Goal: Task Accomplishment & Management: Use online tool/utility

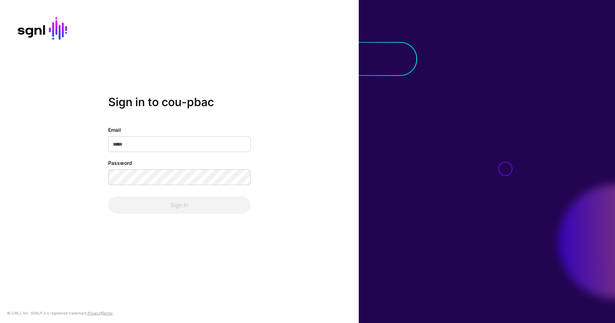
type input "**********"
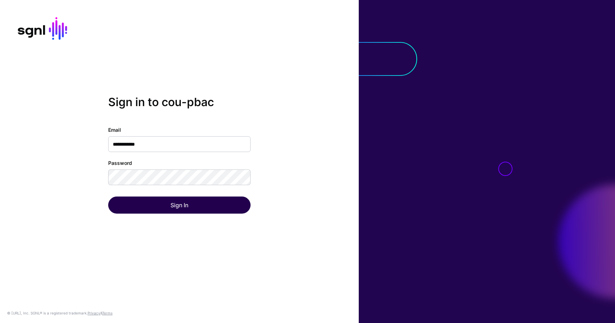
click at [213, 201] on div "Sign In" at bounding box center [179, 205] width 142 height 17
click at [213, 201] on button "Sign In" at bounding box center [179, 205] width 142 height 17
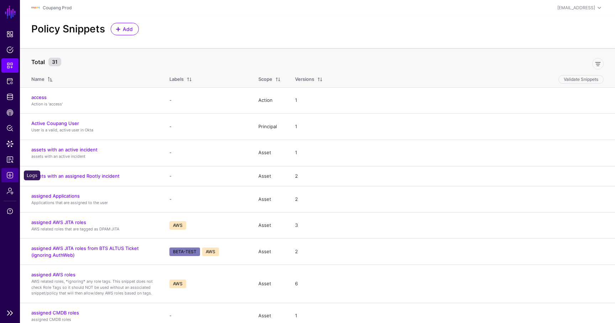
click at [14, 174] on link "Logs" at bounding box center [9, 175] width 17 height 14
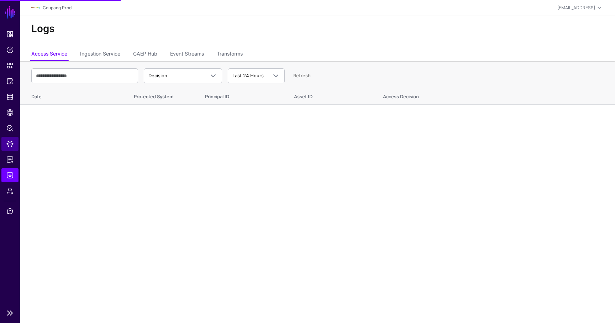
click at [15, 146] on link "Data Lens" at bounding box center [9, 144] width 17 height 14
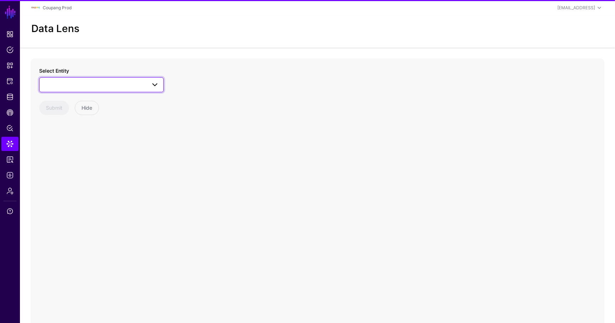
click at [97, 83] on span at bounding box center [101, 84] width 115 height 9
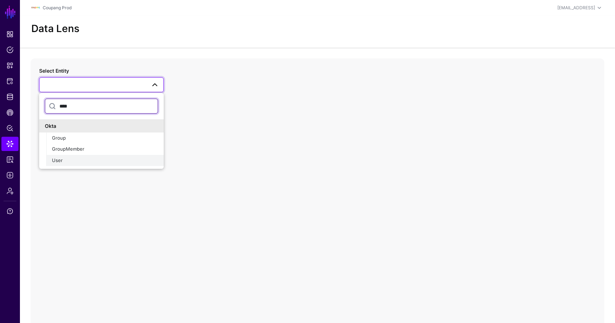
type input "****"
click at [75, 164] on button "User" at bounding box center [105, 160] width 118 height 11
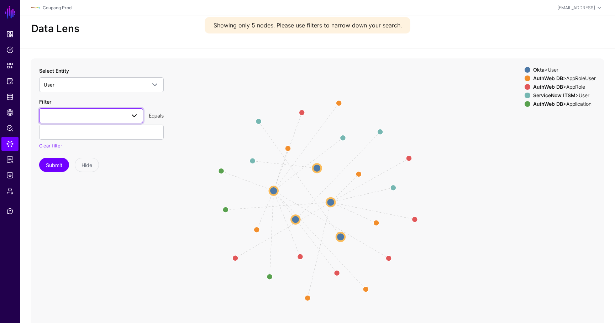
click at [98, 117] on span at bounding box center [91, 115] width 95 height 9
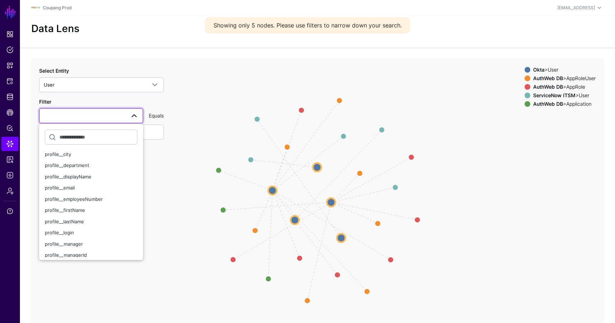
scroll to position [45, 0]
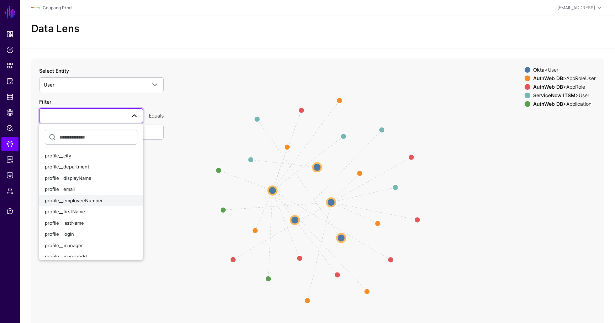
click at [80, 199] on span "profile__employeeNumber" at bounding box center [74, 201] width 58 height 6
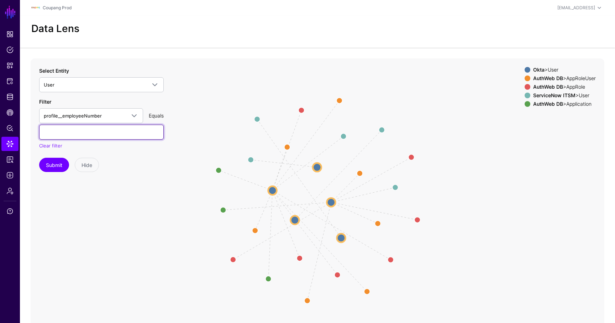
click at [89, 125] on input "text" at bounding box center [101, 132] width 125 height 15
paste input "********"
click at [46, 168] on button "Submit" at bounding box center [54, 165] width 30 height 14
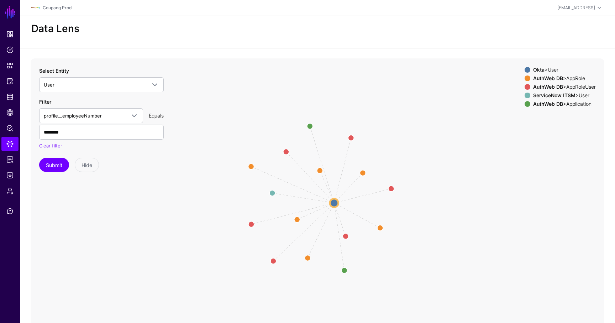
click at [337, 203] on circle at bounding box center [334, 203] width 9 height 9
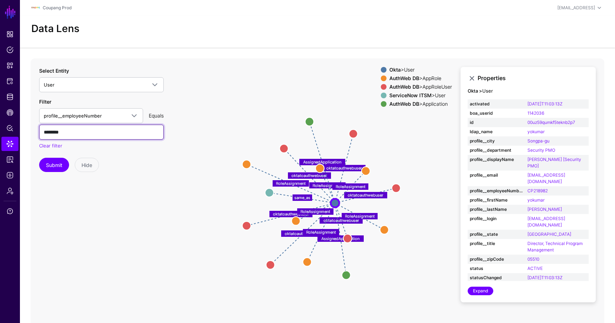
click at [100, 137] on input "********" at bounding box center [101, 132] width 125 height 15
paste input "text"
click at [52, 171] on button "Submit" at bounding box center [54, 165] width 30 height 14
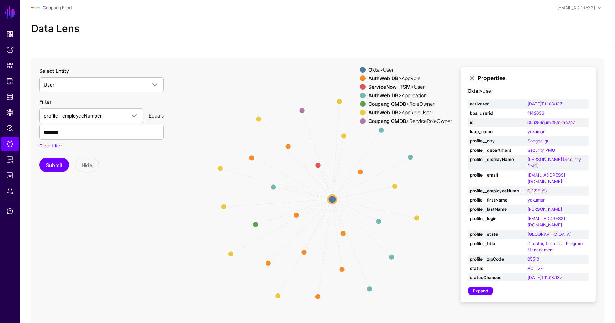
click at [333, 201] on circle at bounding box center [332, 199] width 9 height 9
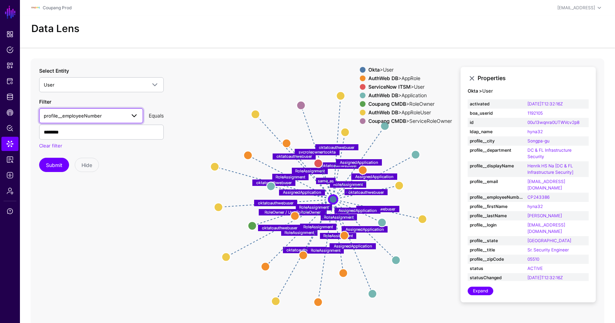
click at [100, 112] on span "profile__employeeNumber" at bounding box center [85, 116] width 82 height 8
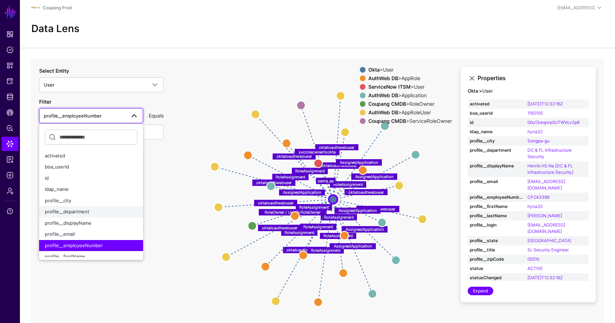
scroll to position [14, 0]
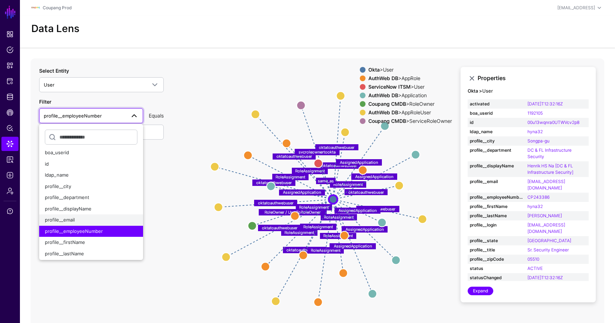
click at [77, 215] on button "profile__email" at bounding box center [91, 219] width 104 height 11
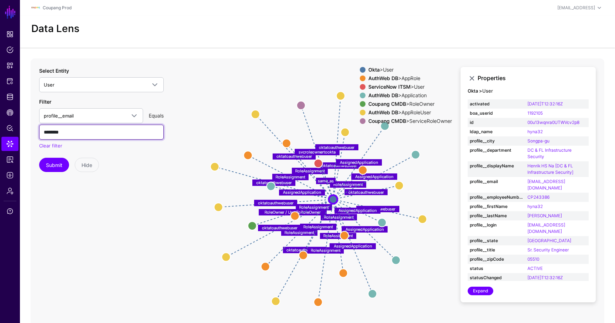
click at [74, 133] on input "********" at bounding box center [101, 132] width 125 height 15
paste input "**********"
type input "**********"
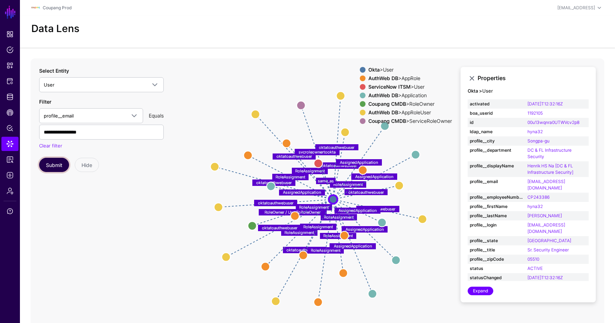
click at [60, 172] on button "Submit" at bounding box center [54, 165] width 30 height 14
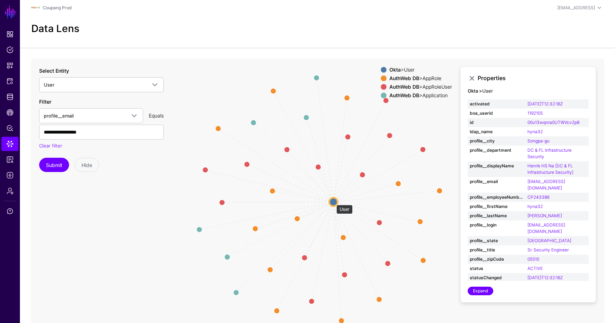
click at [333, 201] on circle at bounding box center [333, 202] width 9 height 9
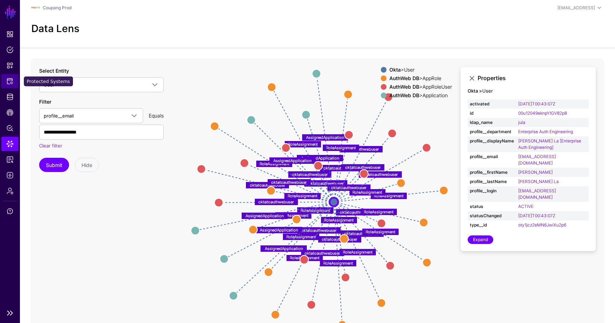
click at [13, 80] on span "Protected Systems" at bounding box center [9, 81] width 7 height 7
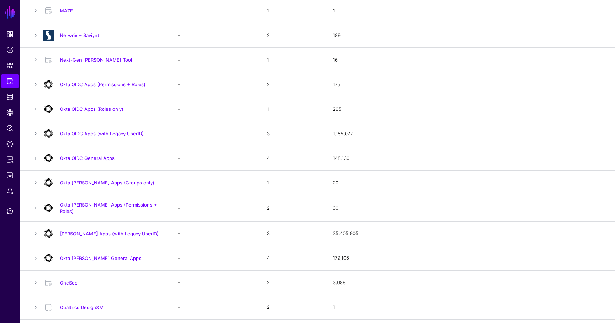
scroll to position [436, 0]
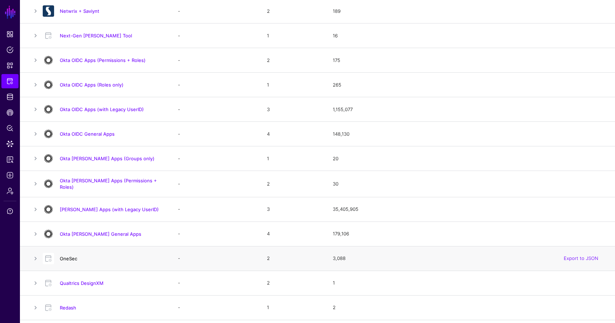
click at [65, 257] on link "OneSec" at bounding box center [68, 259] width 17 height 6
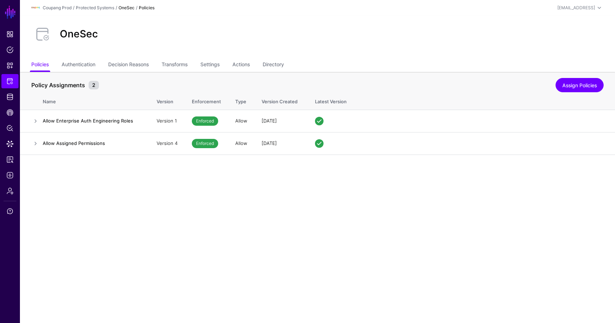
click at [192, 68] on ul "Policies Authentication Decision Reasons Transforms Settings Actions Directory" at bounding box center [317, 65] width 573 height 14
click at [186, 67] on link "Transforms" at bounding box center [175, 65] width 26 height 14
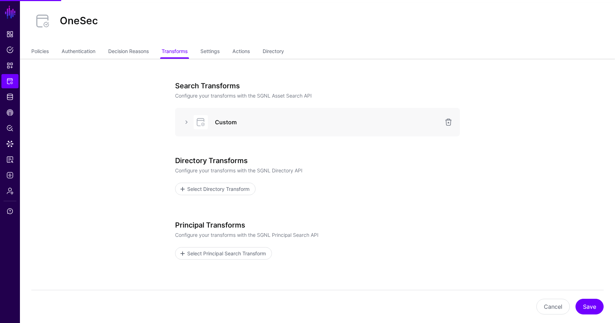
scroll to position [24, 0]
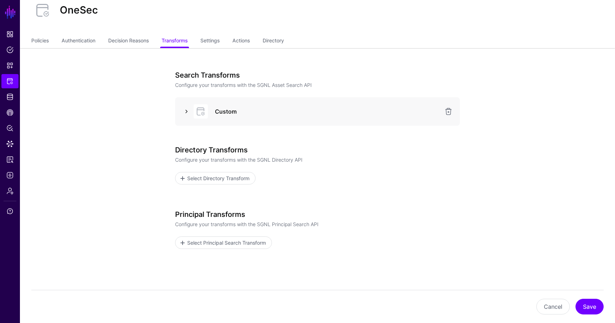
click at [188, 114] on link at bounding box center [186, 111] width 9 height 9
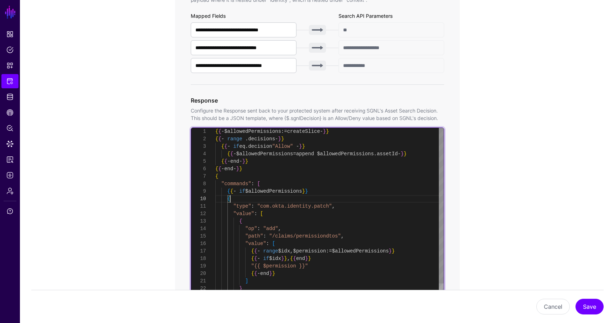
scroll to position [67, 0]
click at [284, 197] on div "{ { - $allowedPermissions = append $allowedPermissions . assetId - } } { { - en…" at bounding box center [329, 229] width 229 height 202
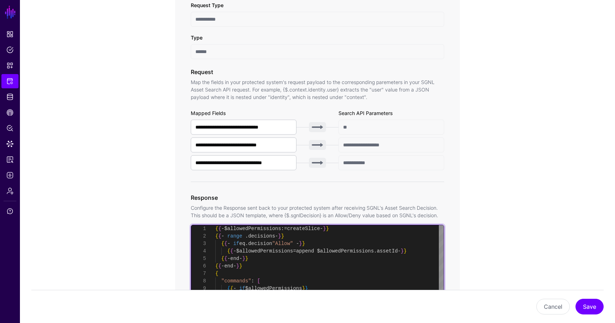
scroll to position [37, 0]
click at [244, 266] on div "{ { - $allowedPermissions = append $allowedPermissions . assetId - } } { { - en…" at bounding box center [329, 326] width 229 height 202
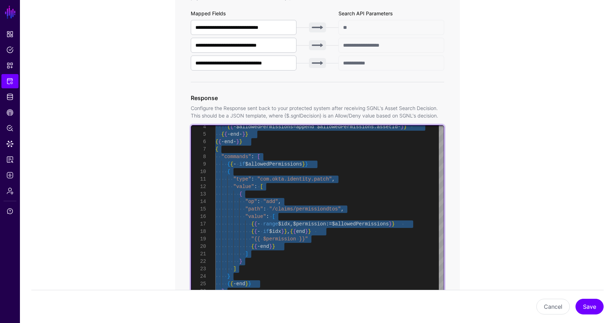
scroll to position [285, 0]
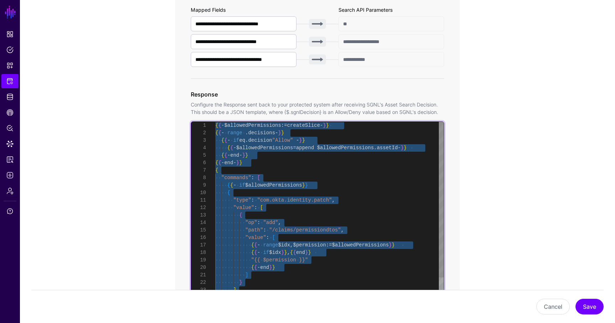
click at [271, 124] on div "{ { - $allowedPermissions = append $allowedPermissions . assetId - } } { { - en…" at bounding box center [329, 223] width 229 height 202
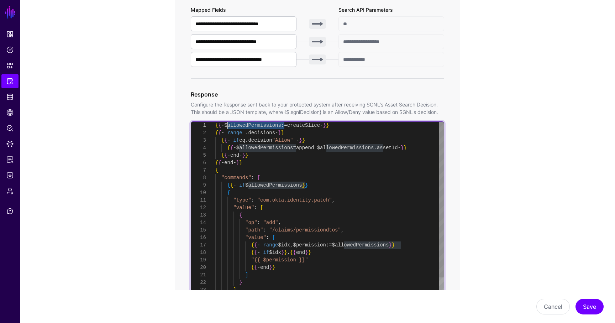
drag, startPoint x: 284, startPoint y: 124, endPoint x: 228, endPoint y: 124, distance: 56.3
click at [228, 124] on div "{ { - $allowedPermissions = append $allowedPermissions . assetId - } } { { - en…" at bounding box center [329, 223] width 229 height 202
click at [380, 211] on div "{ { - $allowedPermissions = append $allowedPermissions . assetId - } } { { - en…" at bounding box center [329, 223] width 229 height 202
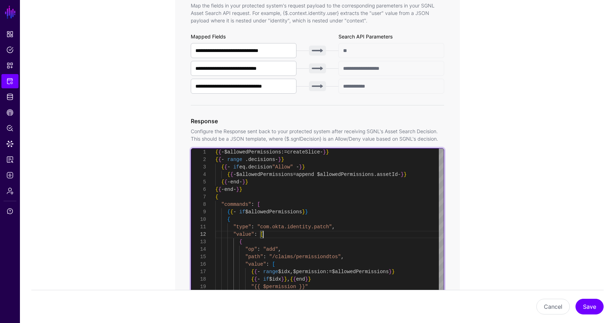
scroll to position [265, 0]
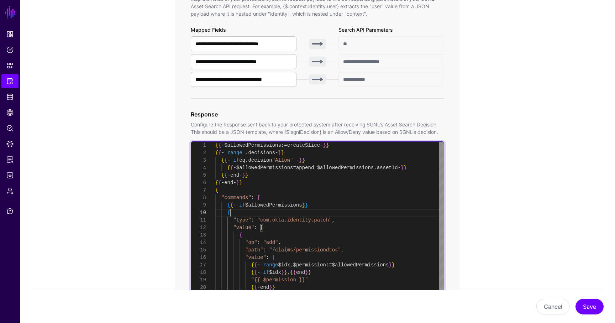
click at [263, 210] on div "{ { - $allowedPermissions = append $allowedPermissions . assetId - } } { { - en…" at bounding box center [329, 243] width 229 height 202
click at [300, 172] on div "{ { - $allowedPermissions = append $allowedPermissions . assetId - } } { { - en…" at bounding box center [329, 243] width 229 height 202
click at [302, 184] on div "{ { - $allowedPermissions = append $allowedPermissions . assetId - } } { { - en…" at bounding box center [329, 243] width 229 height 202
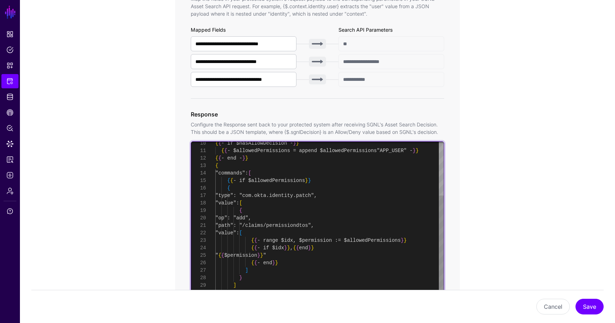
type textarea "**********"
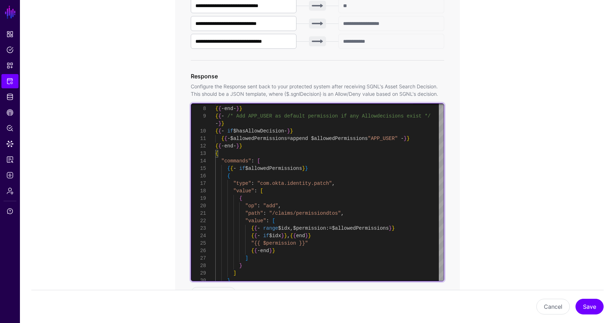
scroll to position [299, 0]
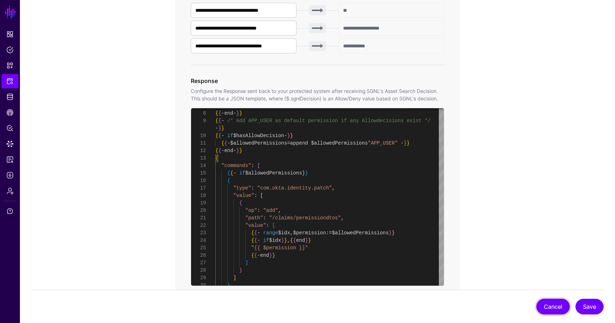
click at [560, 305] on button "Cancel" at bounding box center [553, 307] width 33 height 16
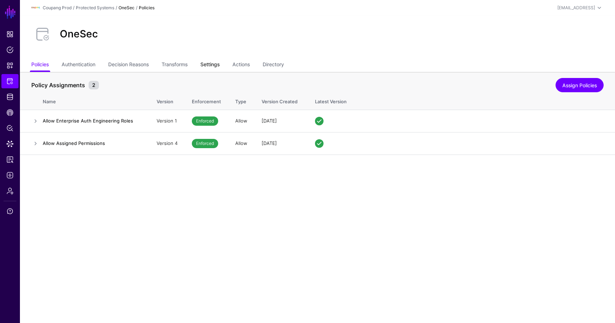
click at [214, 61] on link "Settings" at bounding box center [210, 65] width 19 height 14
